Goal: Use online tool/utility

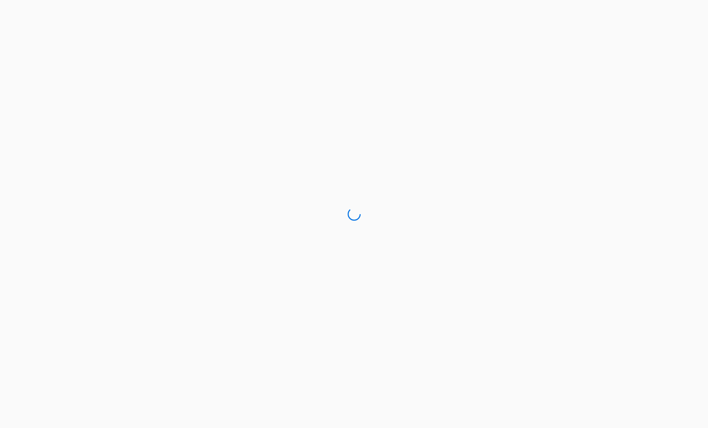
click at [254, 296] on div at bounding box center [354, 214] width 708 height 428
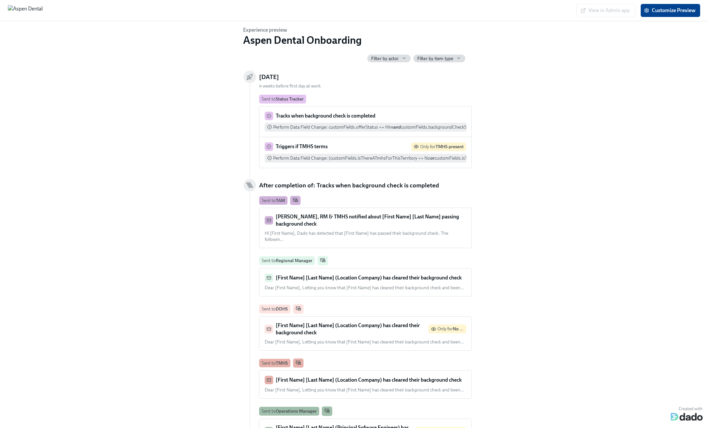
click at [174, 282] on div "Experience preview Aspen Dental Onboarding Filter by actor Filter by item type …" at bounding box center [353, 223] width 687 height 394
click at [101, 153] on div "Experience preview Aspen Dental Onboarding Filter by actor Filter by item type …" at bounding box center [353, 223] width 687 height 394
